Goal: Find specific page/section: Find specific page/section

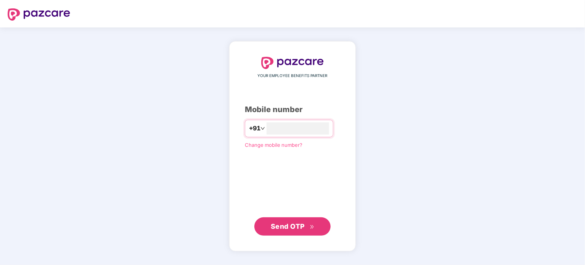
type input "**********"
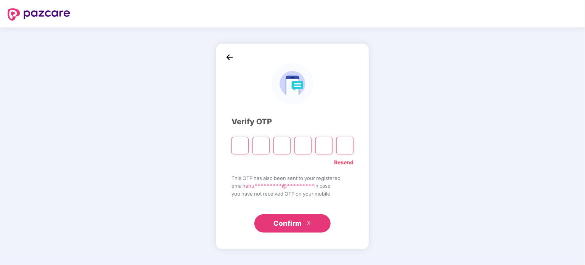
type input "*"
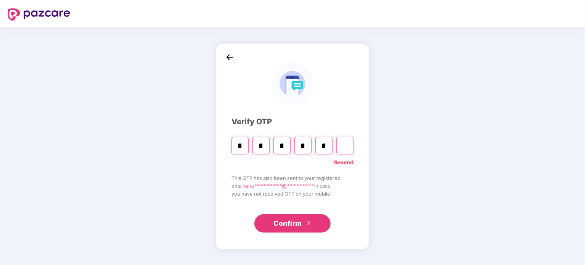
type input "*"
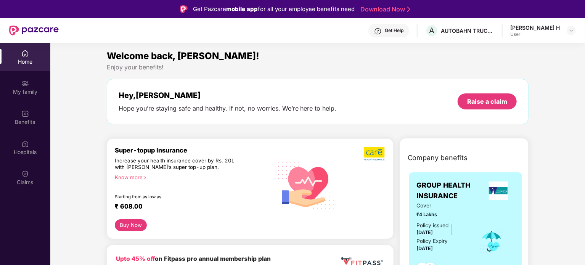
click at [566, 30] on div "[PERSON_NAME] H User" at bounding box center [543, 30] width 66 height 13
click at [572, 30] on img at bounding box center [571, 30] width 6 height 6
click at [27, 90] on div "My family" at bounding box center [25, 92] width 50 height 8
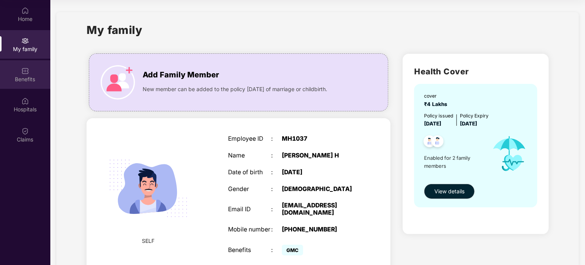
click at [25, 71] on img at bounding box center [25, 71] width 8 height 8
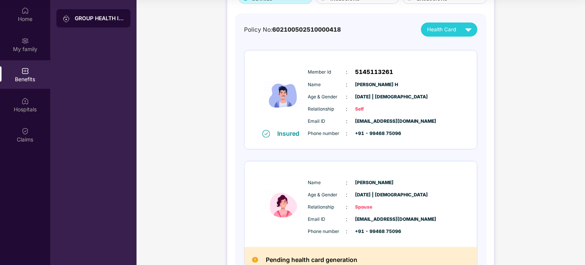
scroll to position [63, 0]
click at [462, 31] on img at bounding box center [468, 29] width 13 height 13
click at [475, 47] on img at bounding box center [478, 47] width 6 height 6
click at [381, 93] on span "[DATE] | [DEMOGRAPHIC_DATA]" at bounding box center [374, 96] width 38 height 7
click at [456, 34] on div "Health Card" at bounding box center [451, 29] width 48 height 13
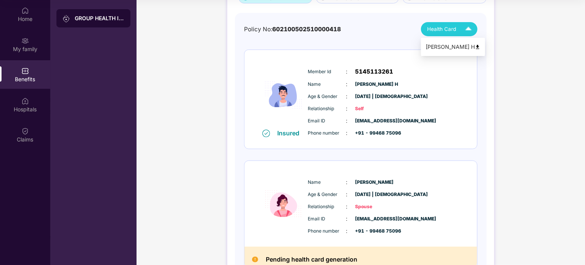
click at [449, 45] on div "[PERSON_NAME] H" at bounding box center [453, 47] width 55 height 8
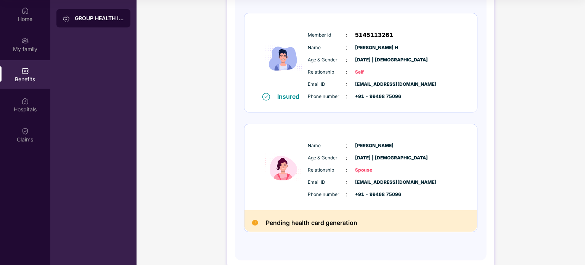
scroll to position [101, 0]
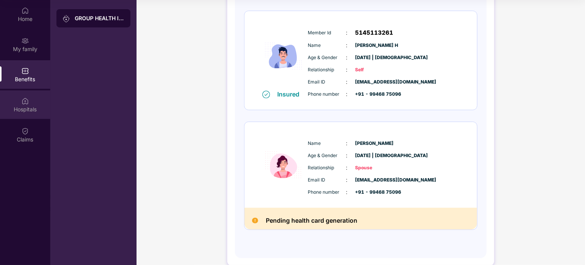
click at [38, 104] on div "Hospitals" at bounding box center [25, 104] width 50 height 29
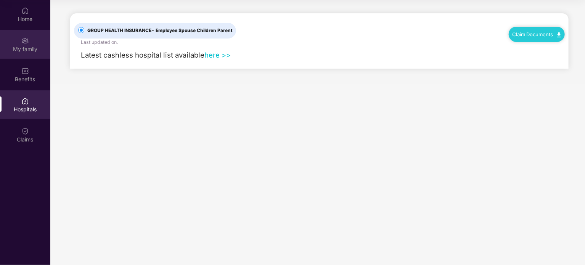
click at [26, 48] on div "My family" at bounding box center [25, 49] width 50 height 8
